Goal: Information Seeking & Learning: Check status

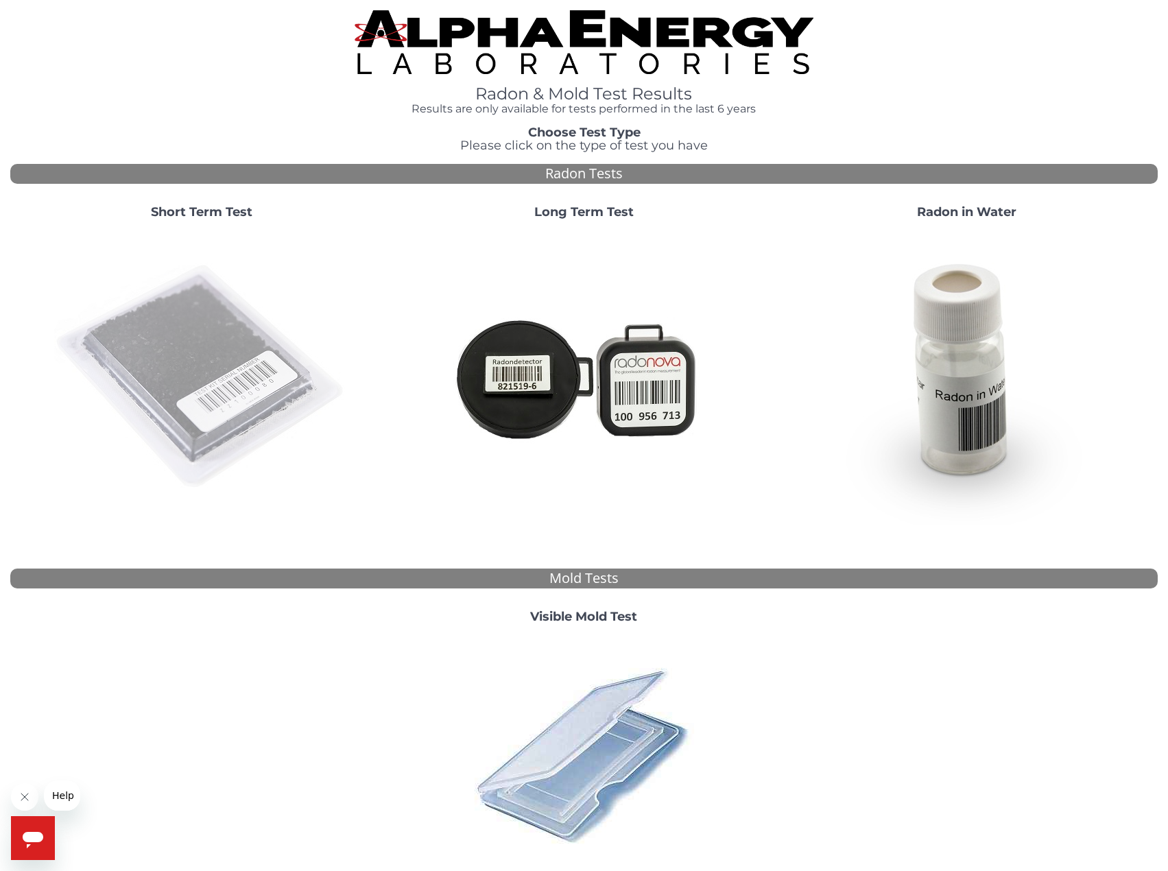
click at [227, 331] on img at bounding box center [201, 377] width 295 height 295
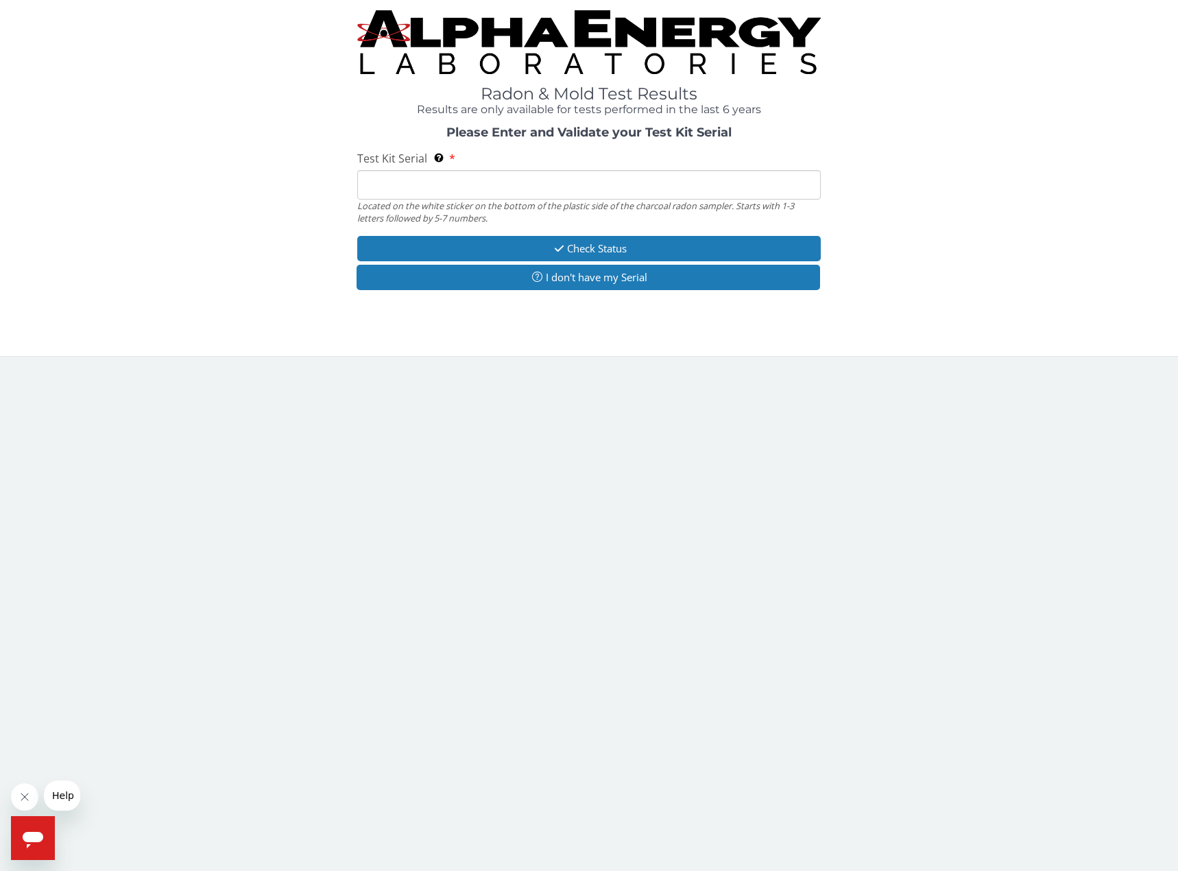
click at [492, 183] on input "Test Kit Serial Located on the white sticker on the bottom of the plastic side …" at bounding box center [588, 184] width 463 height 29
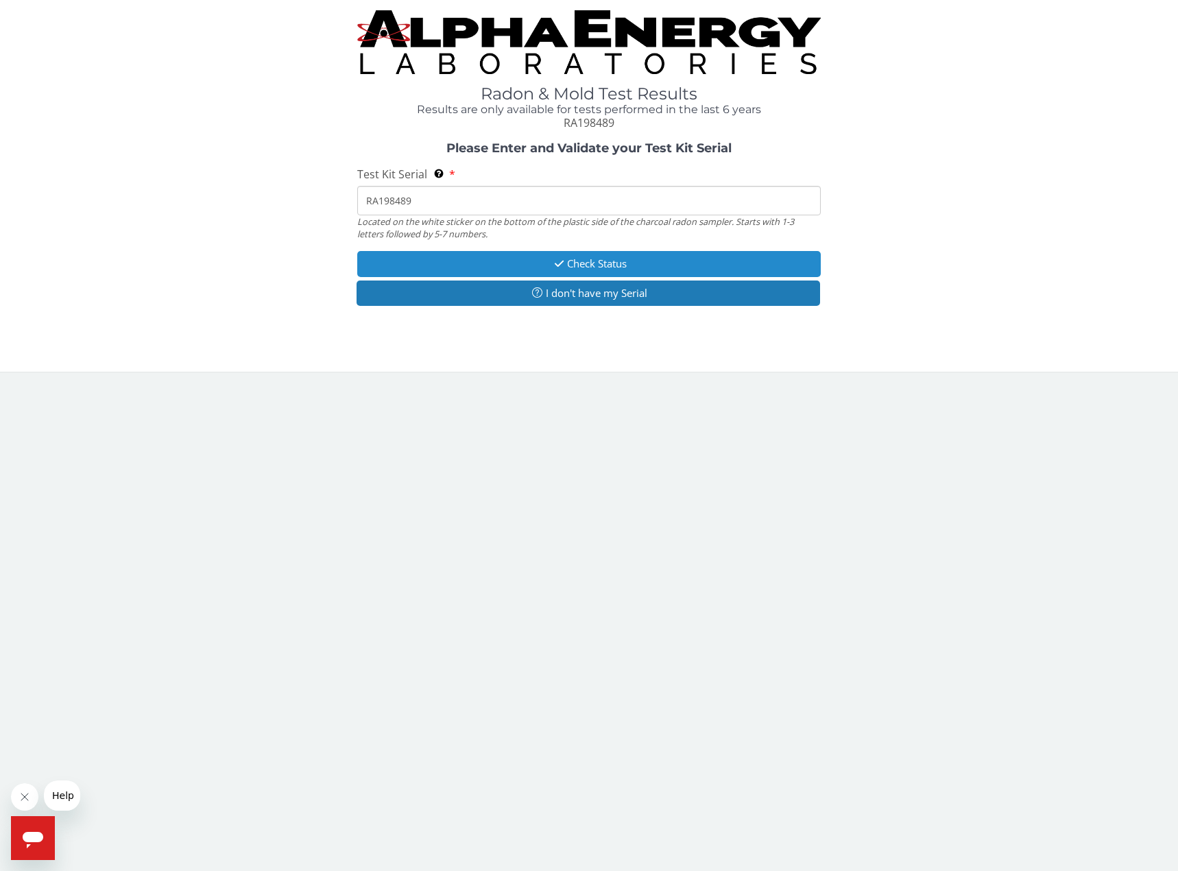
type input "RA198489"
click at [580, 261] on button "Check Status" at bounding box center [588, 263] width 463 height 25
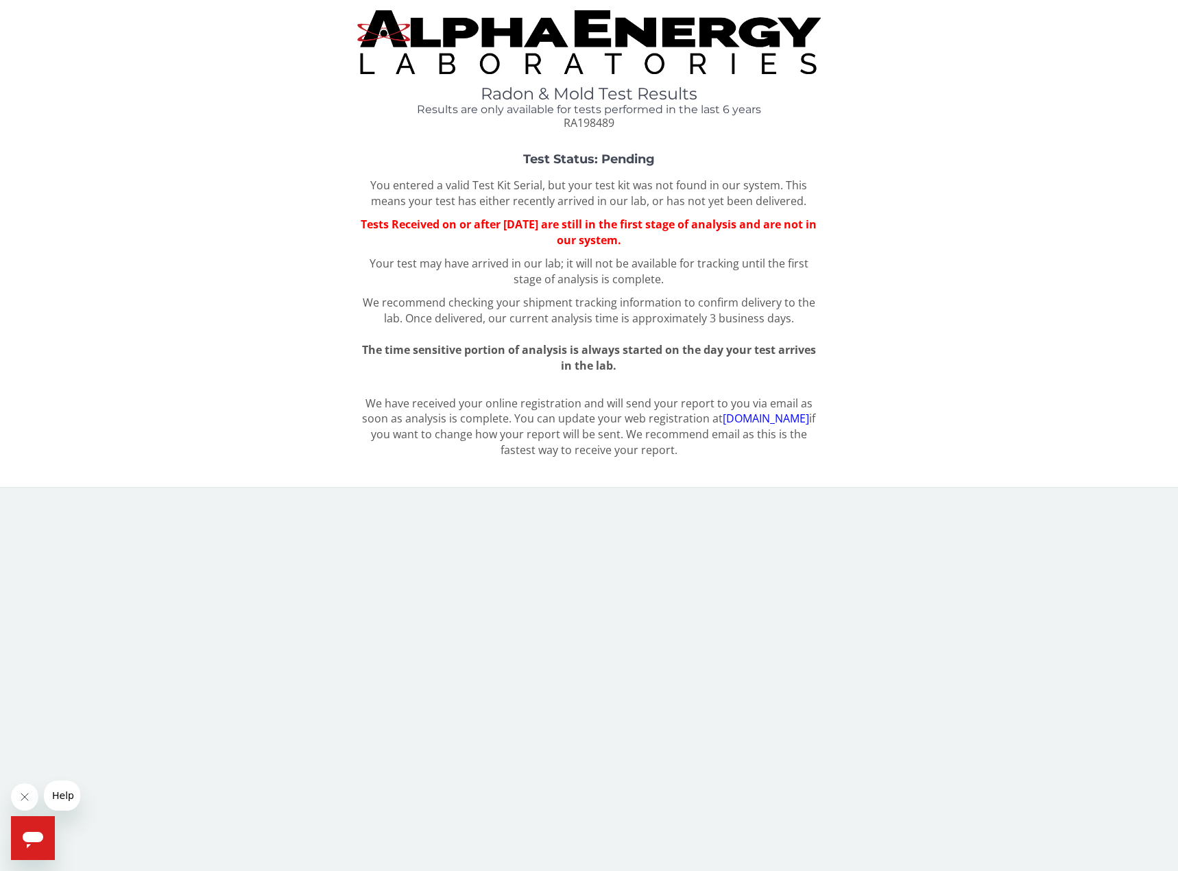
click at [772, 420] on link "[DOMAIN_NAME]" at bounding box center [766, 418] width 86 height 15
